Goal: Find specific page/section: Find specific page/section

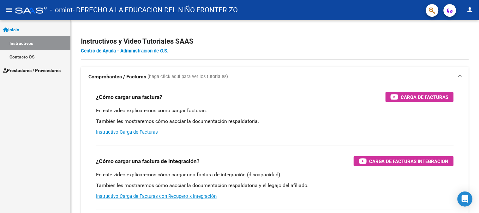
click at [34, 72] on span "Prestadores / Proveedores" at bounding box center [31, 70] width 57 height 7
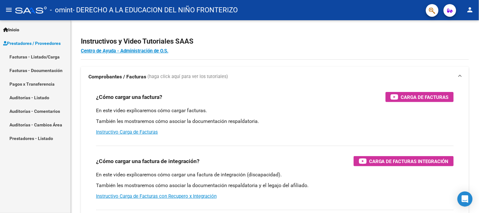
click at [29, 82] on mat-nav-list "Facturas - Listado/Carga Facturas - Documentación Pagos x Transferencia Auditor…" at bounding box center [35, 97] width 70 height 95
click at [31, 54] on link "Facturas - Listado/Carga" at bounding box center [35, 57] width 70 height 14
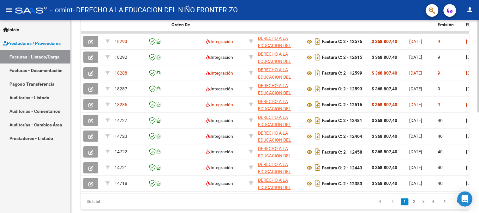
click at [479, 150] on div at bounding box center [479, 158] width 2 height 92
click at [472, 18] on mat-toolbar "menu - omint - DERECHO A LA EDUCACION DEL NIÑO FRONTERIZO person" at bounding box center [239, 10] width 479 height 20
click at [471, 15] on button "person" at bounding box center [470, 10] width 13 height 13
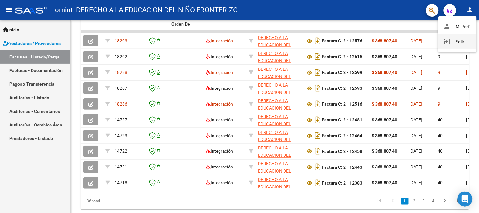
click at [451, 35] on button "exit_to_app Salir" at bounding box center [457, 41] width 39 height 15
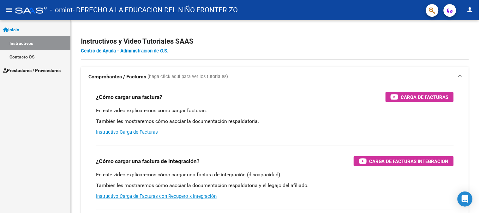
click at [37, 67] on link "Prestadores / Proveedores" at bounding box center [35, 70] width 70 height 14
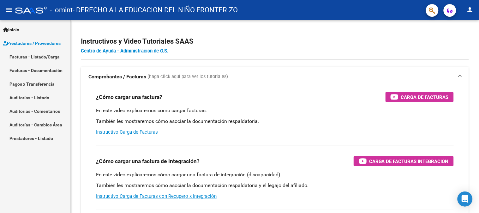
click at [35, 57] on link "Facturas - Listado/Carga" at bounding box center [35, 57] width 70 height 14
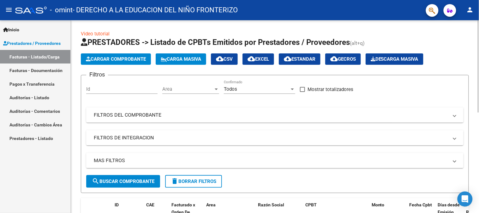
click at [355, 64] on button "cloud_download Gecros" at bounding box center [343, 58] width 36 height 11
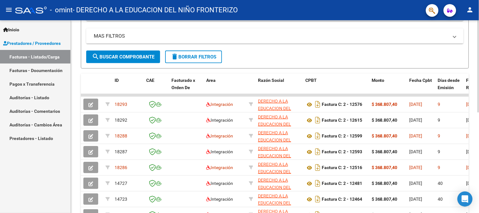
scroll to position [125, 0]
click at [474, 115] on div "Video tutorial PRESTADORES -> Listado de CPBTs Emitidos por Prestadores / Prove…" at bounding box center [276, 93] width 410 height 397
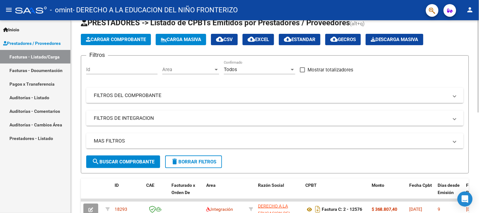
scroll to position [0, 0]
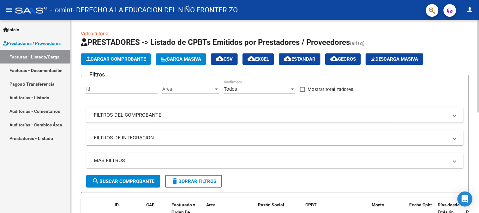
click at [479, 42] on div at bounding box center [479, 66] width 2 height 92
click at [470, 13] on mat-icon "person" at bounding box center [470, 10] width 8 height 8
click at [20, 81] on div at bounding box center [239, 106] width 479 height 213
click at [20, 81] on link "Pagos x Transferencia" at bounding box center [35, 84] width 70 height 14
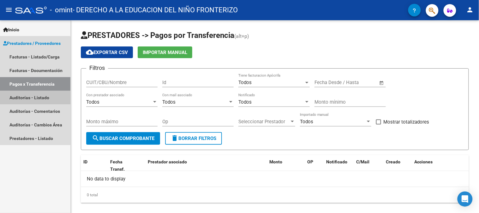
drag, startPoint x: 22, startPoint y: 93, endPoint x: 44, endPoint y: 89, distance: 22.2
click at [22, 94] on link "Auditorías - Listado" at bounding box center [35, 98] width 70 height 14
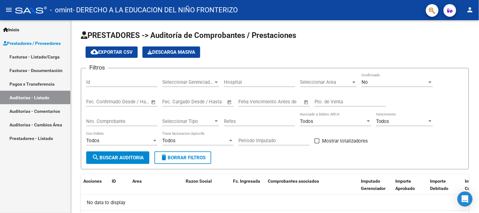
click at [46, 30] on link "Inicio" at bounding box center [35, 30] width 70 height 14
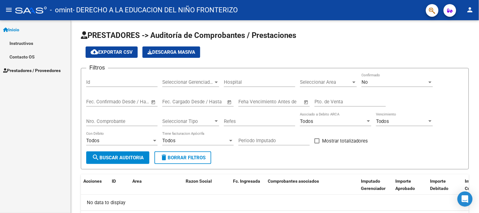
click at [23, 51] on link "Contacto OS" at bounding box center [35, 57] width 70 height 14
